Goal: Information Seeking & Learning: Learn about a topic

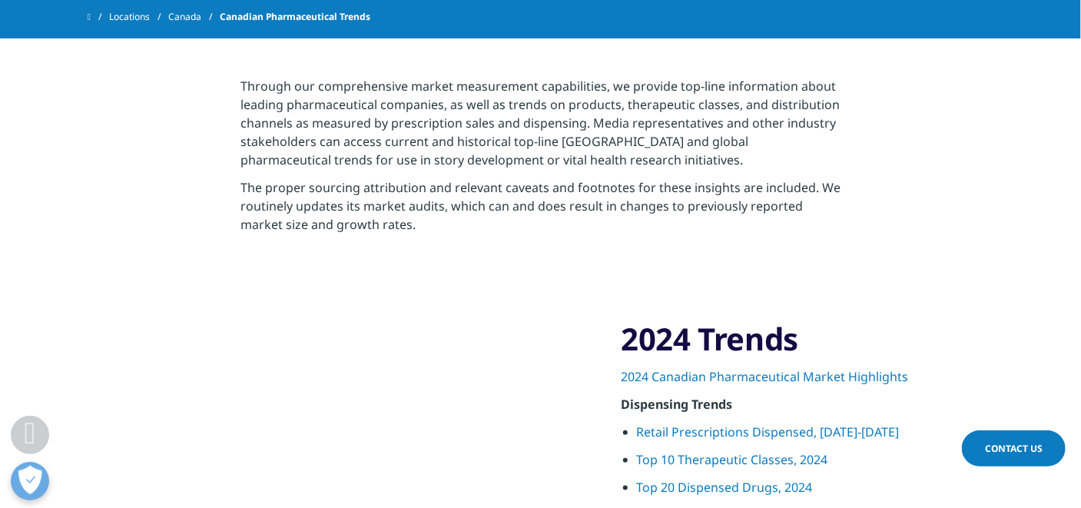
scroll to position [538, 0]
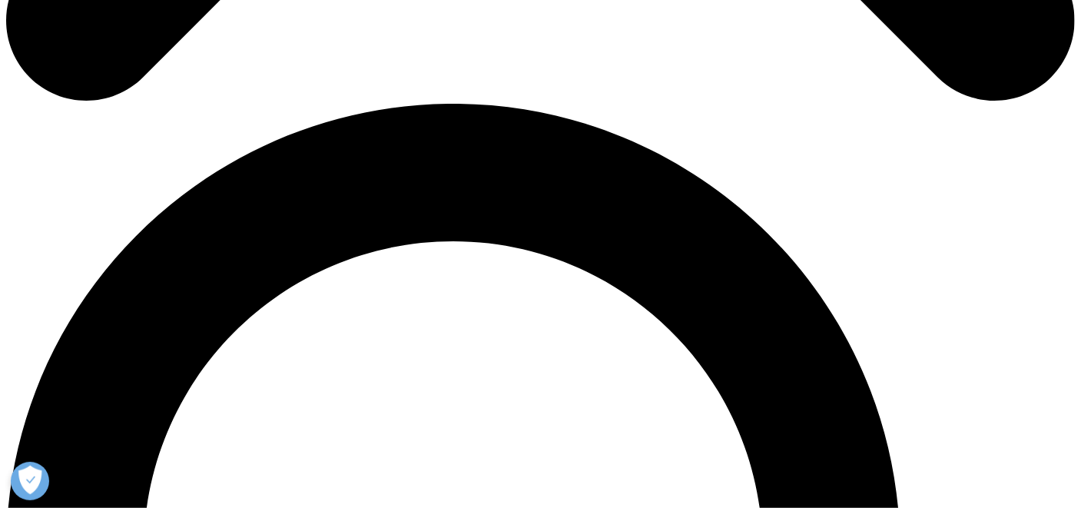
scroll to position [845, 0]
